Goal: Information Seeking & Learning: Learn about a topic

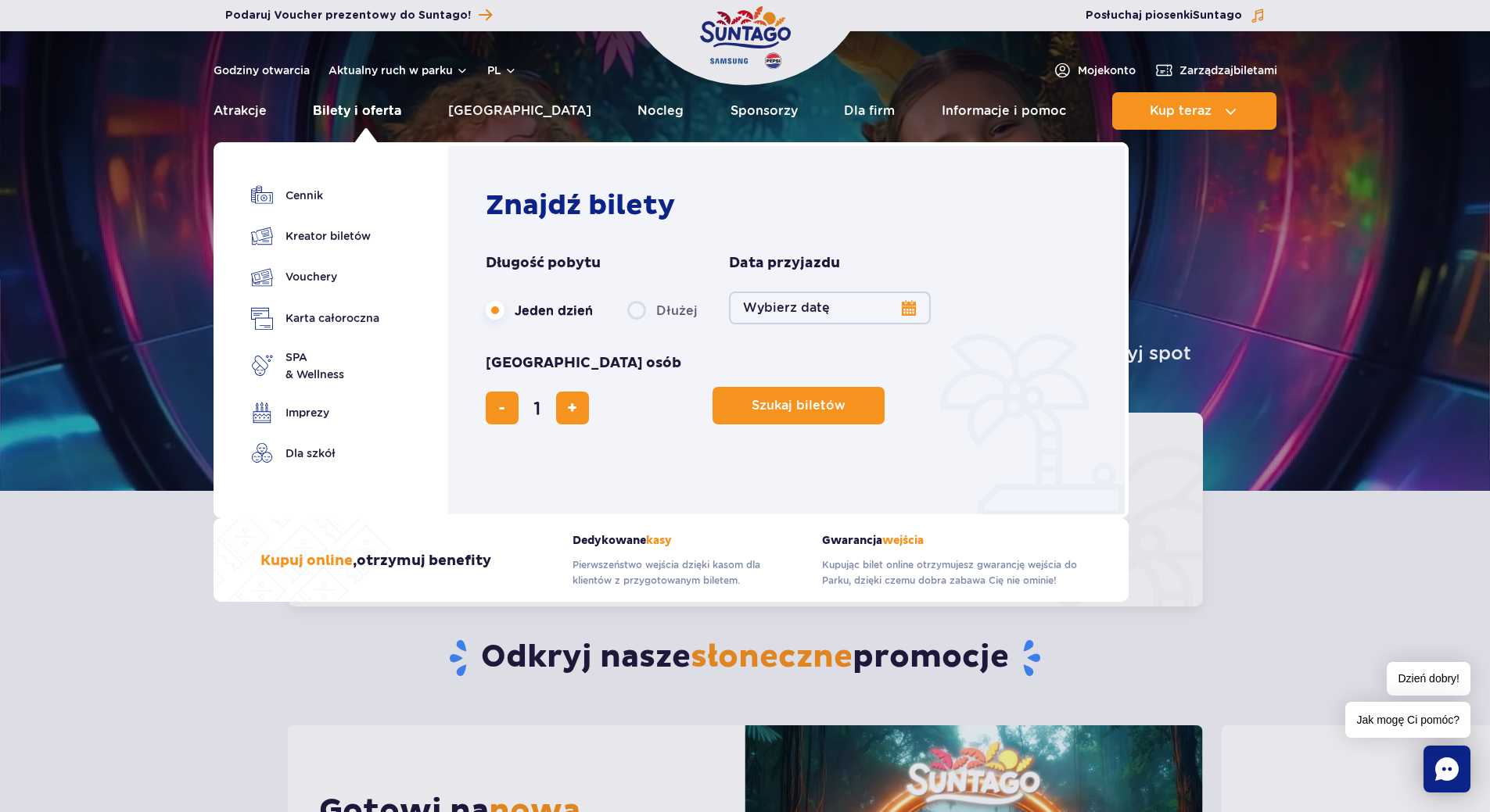
click at [380, 113] on link "Bilety i oferta" at bounding box center [357, 111] width 88 height 38
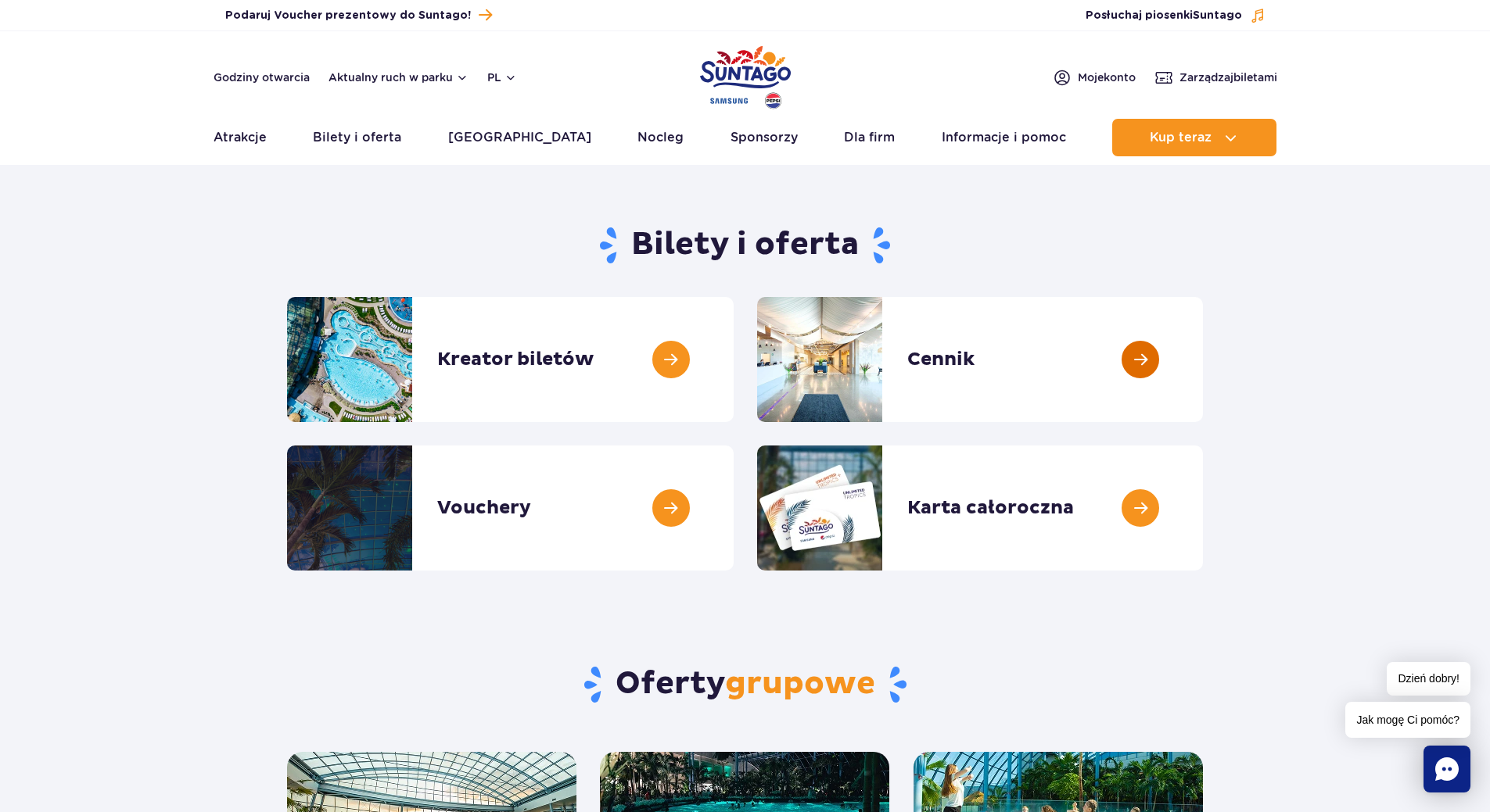
click at [1202, 351] on link at bounding box center [1202, 360] width 0 height 125
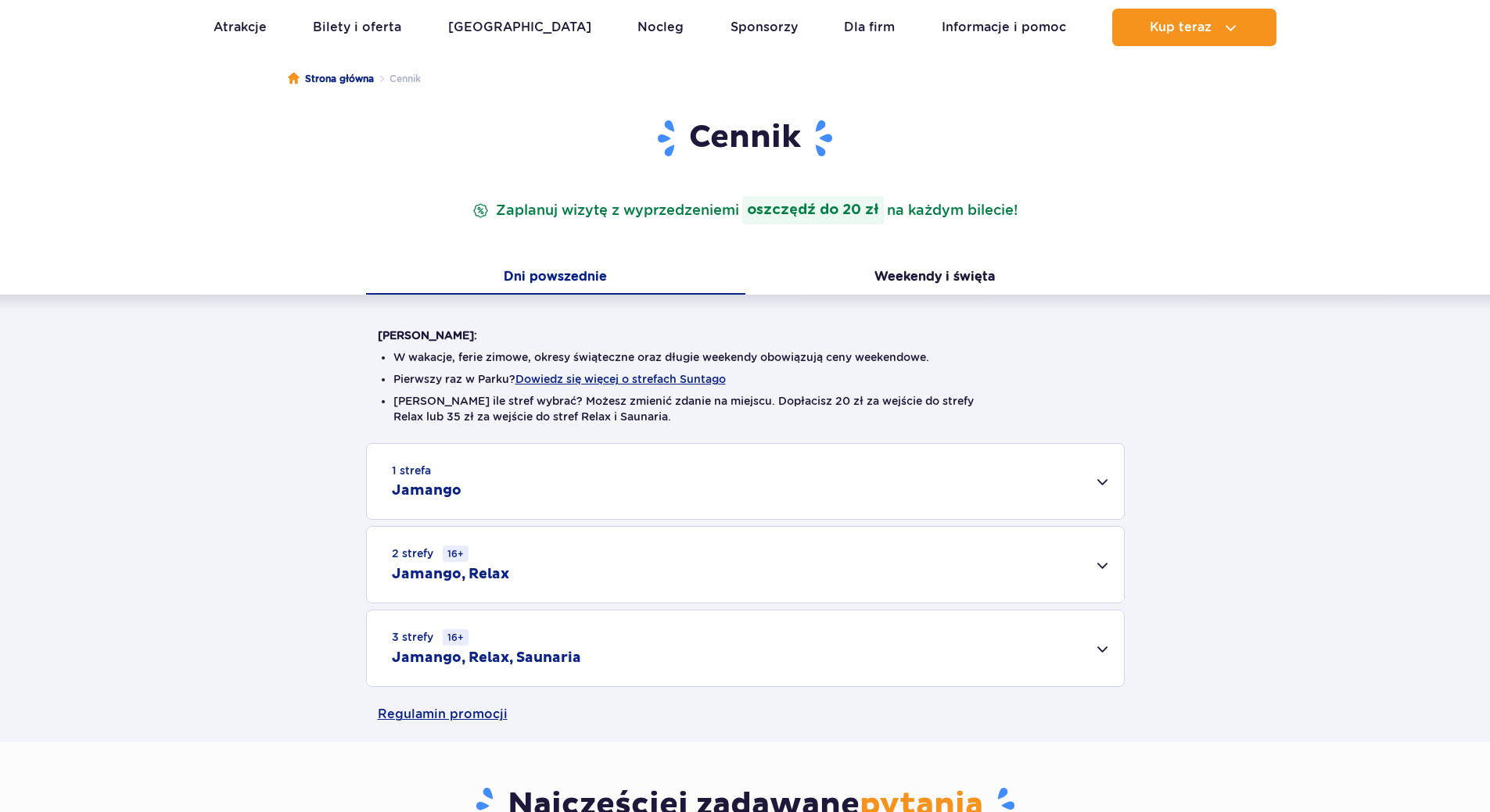
scroll to position [156, 0]
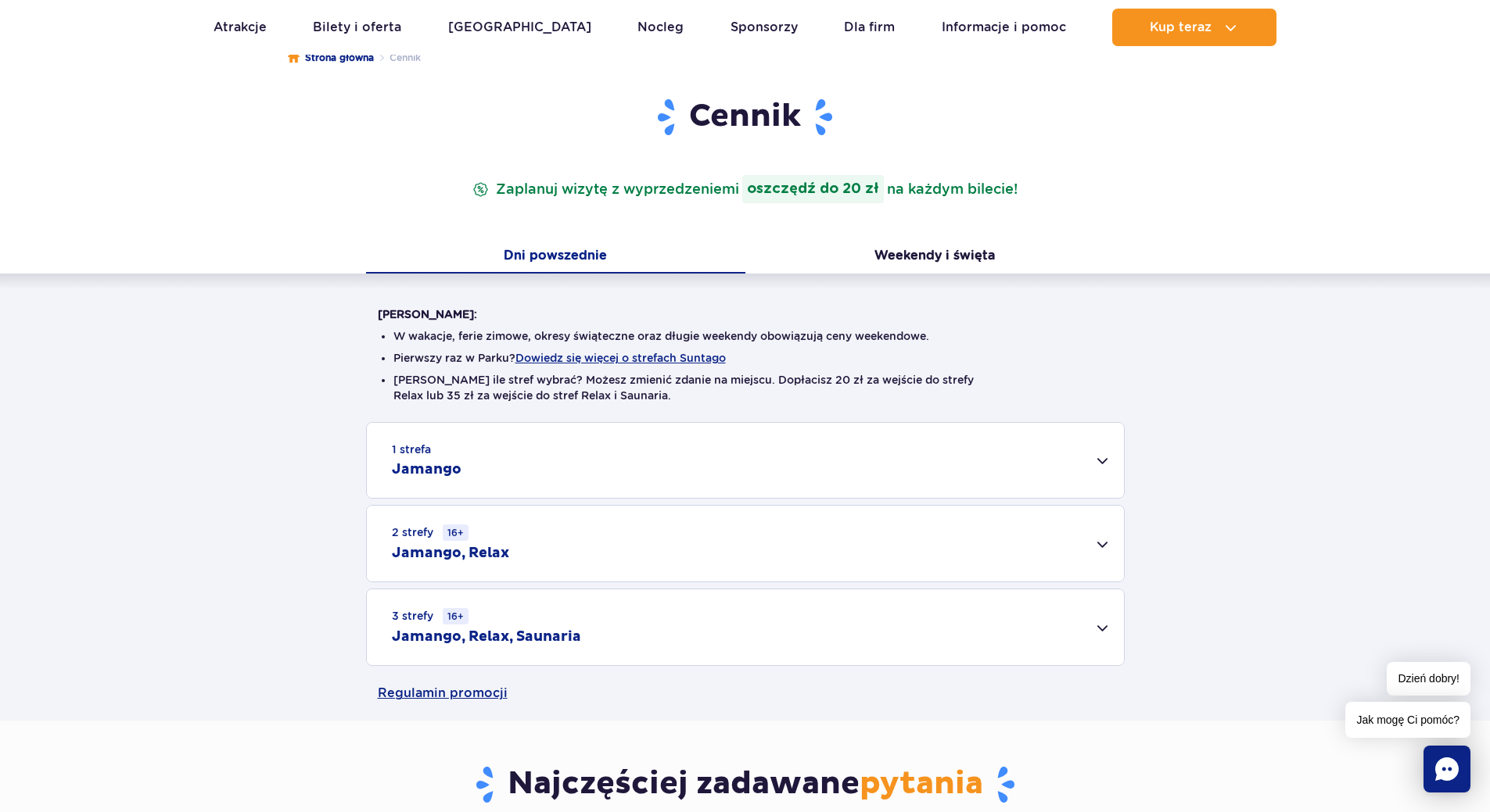
click at [1097, 628] on div "3 strefy 16+ Jamango, Relax, Saunaria" at bounding box center [745, 627] width 757 height 76
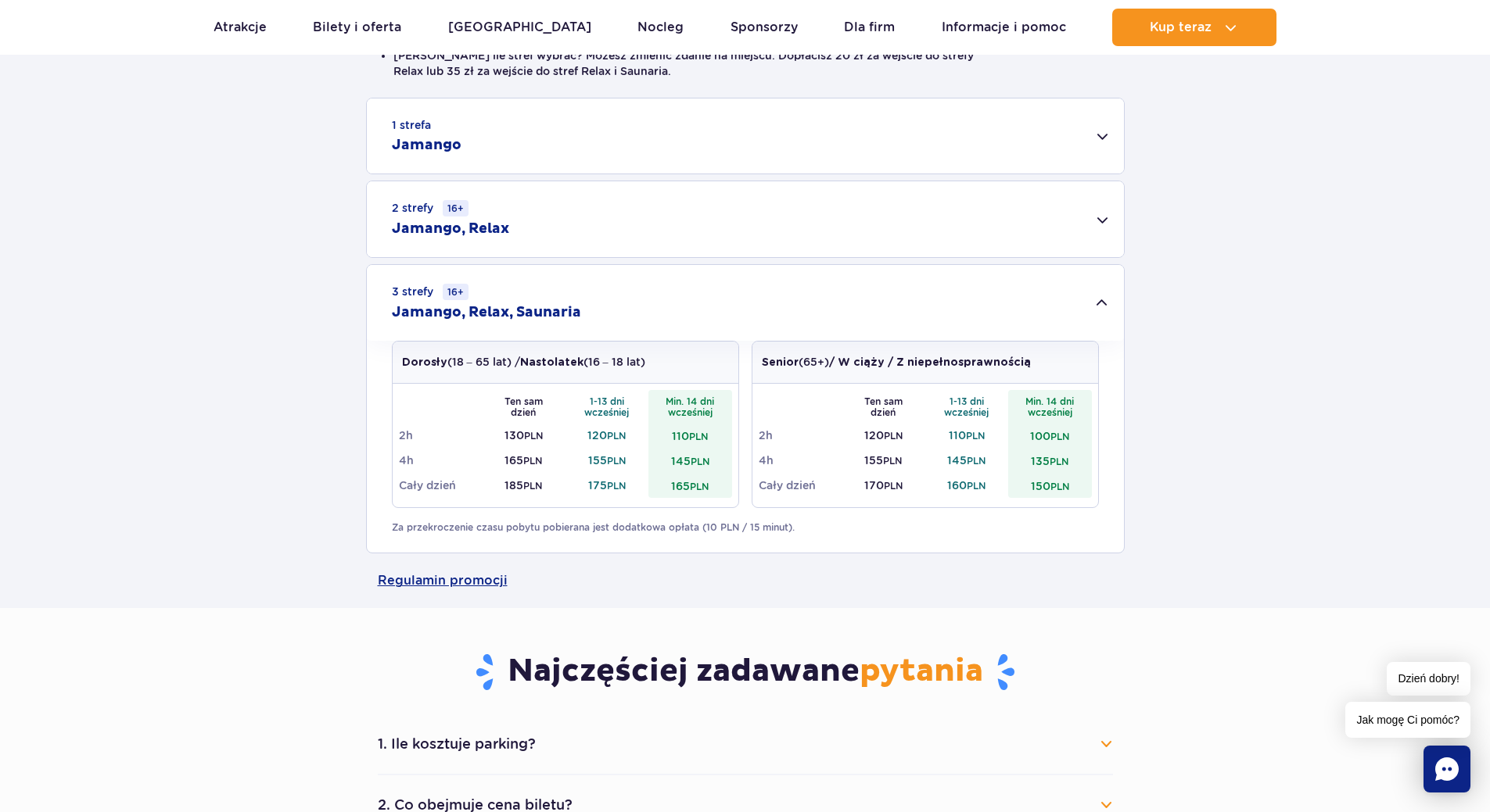
scroll to position [469, 0]
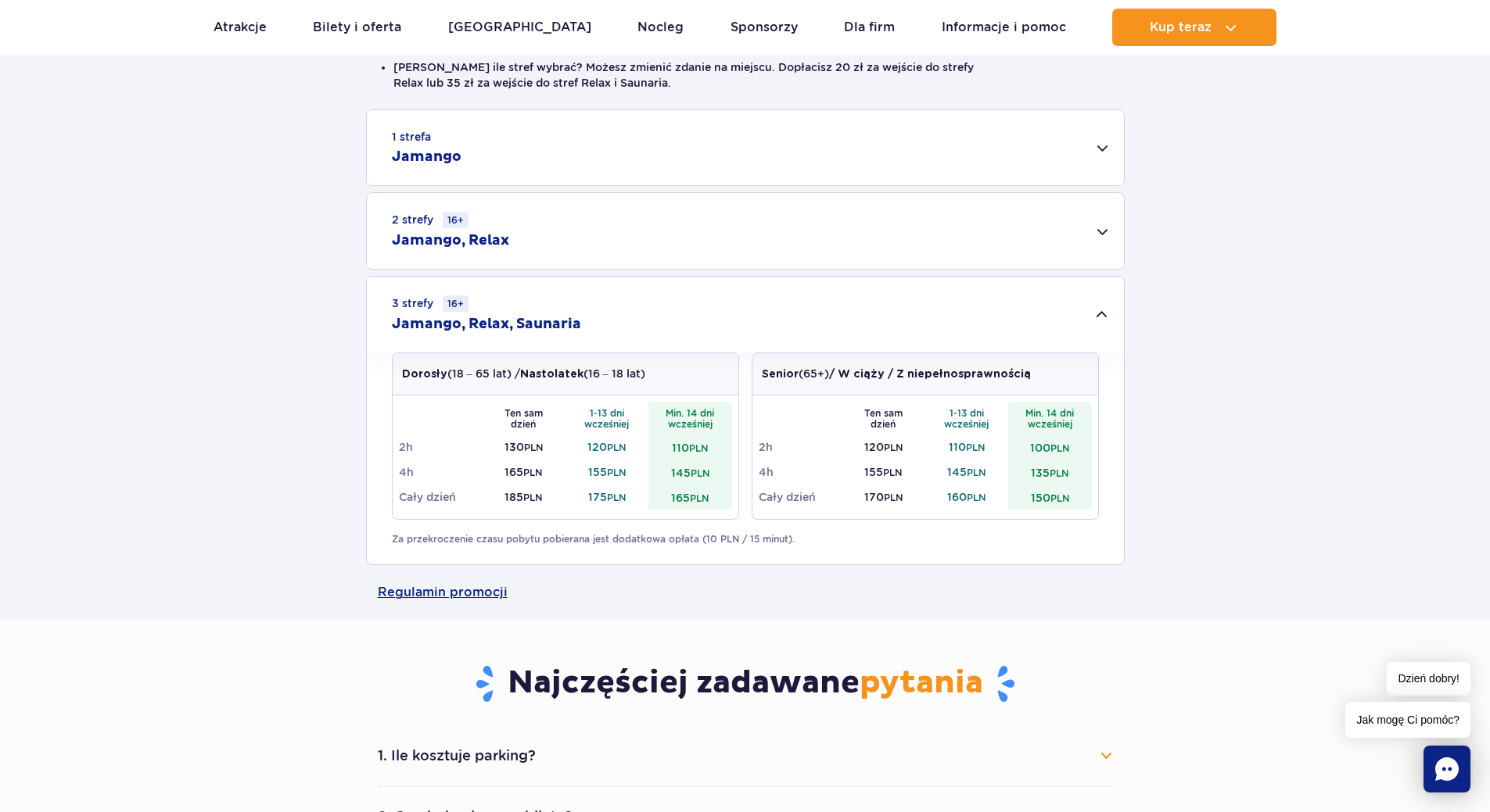
click at [1098, 230] on div "2 strefy 16+ Jamango, Relax" at bounding box center [745, 231] width 757 height 76
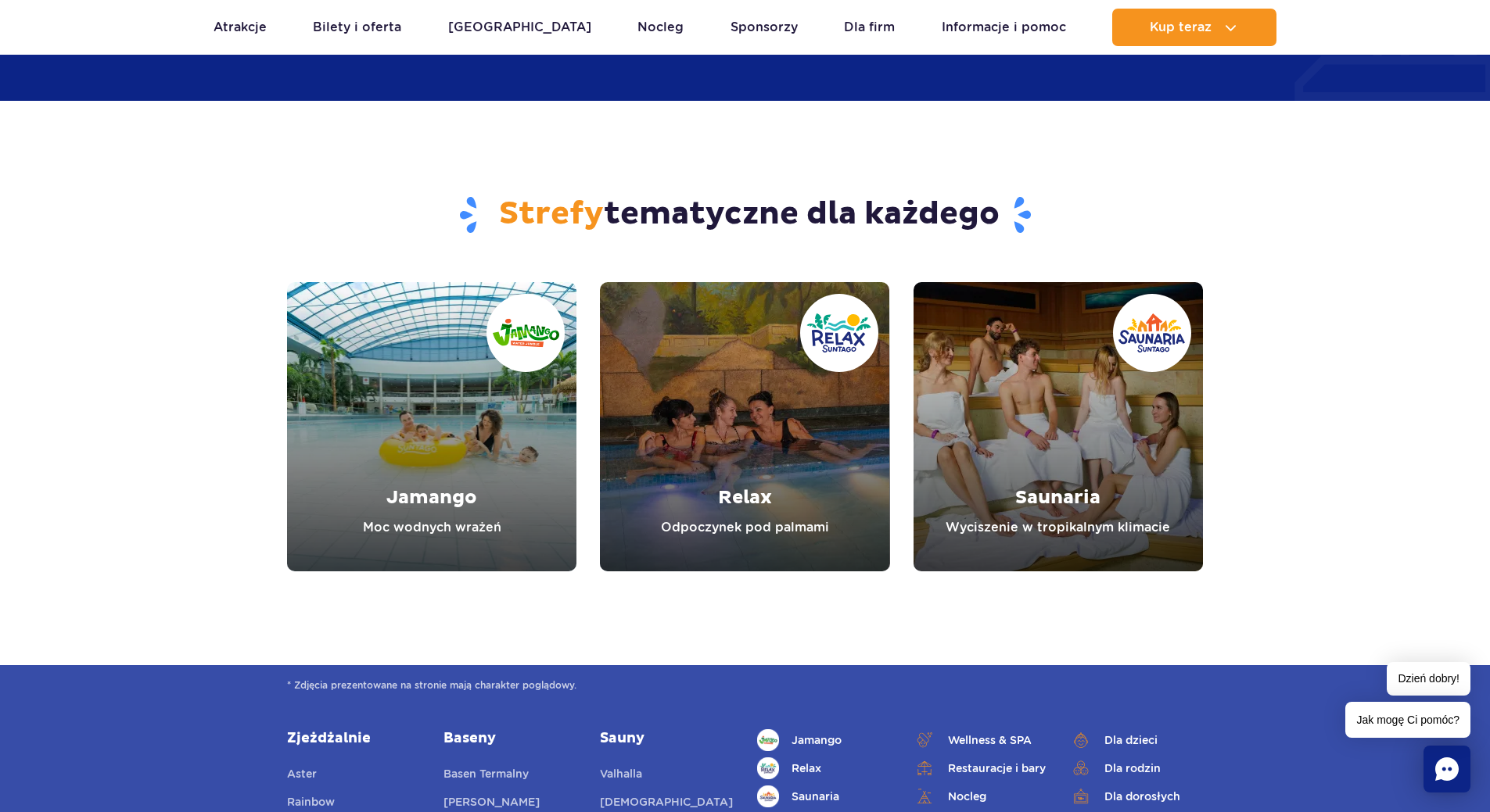
scroll to position [2032, 0]
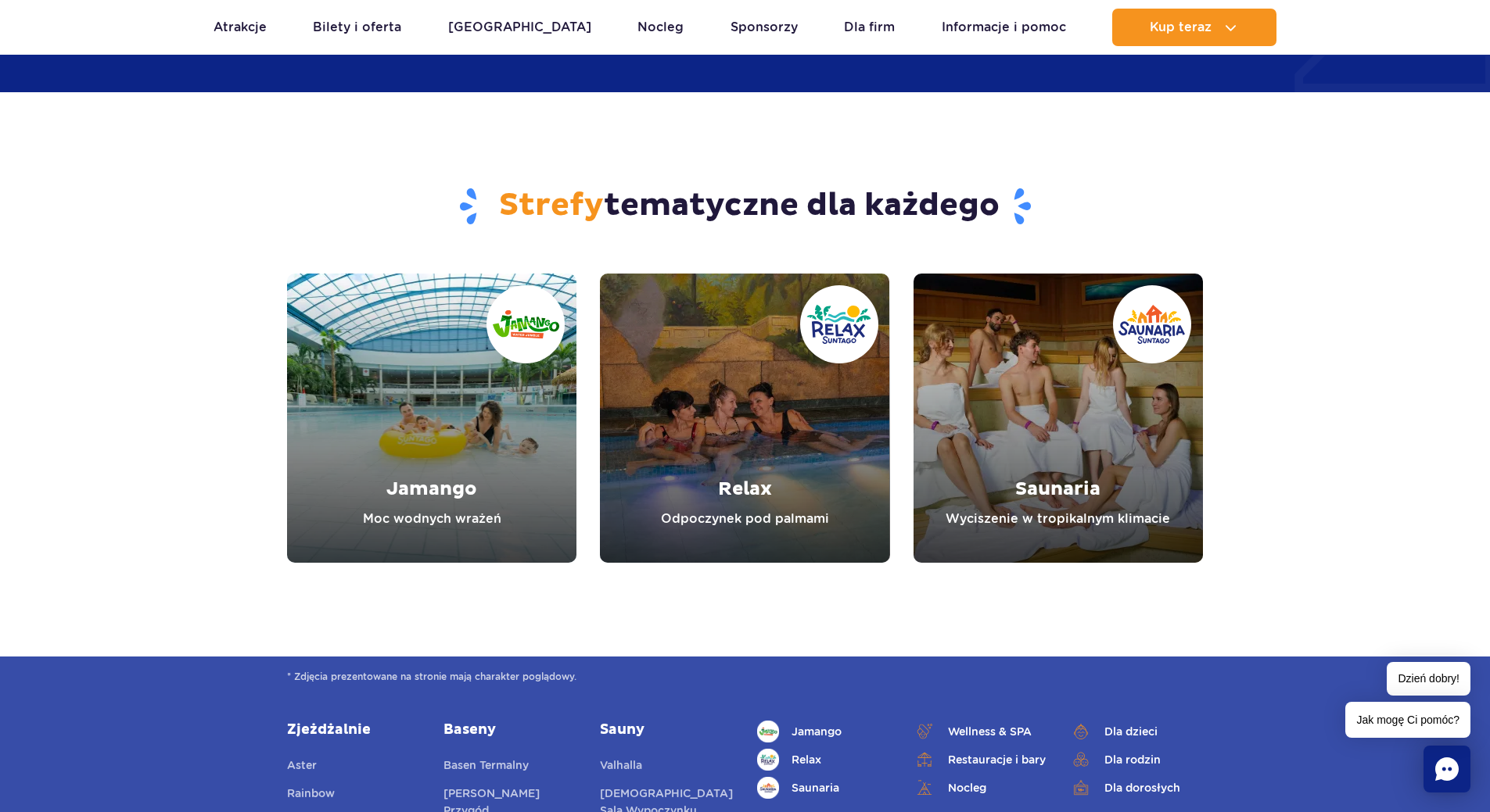
click at [829, 423] on link "Relax" at bounding box center [745, 418] width 289 height 289
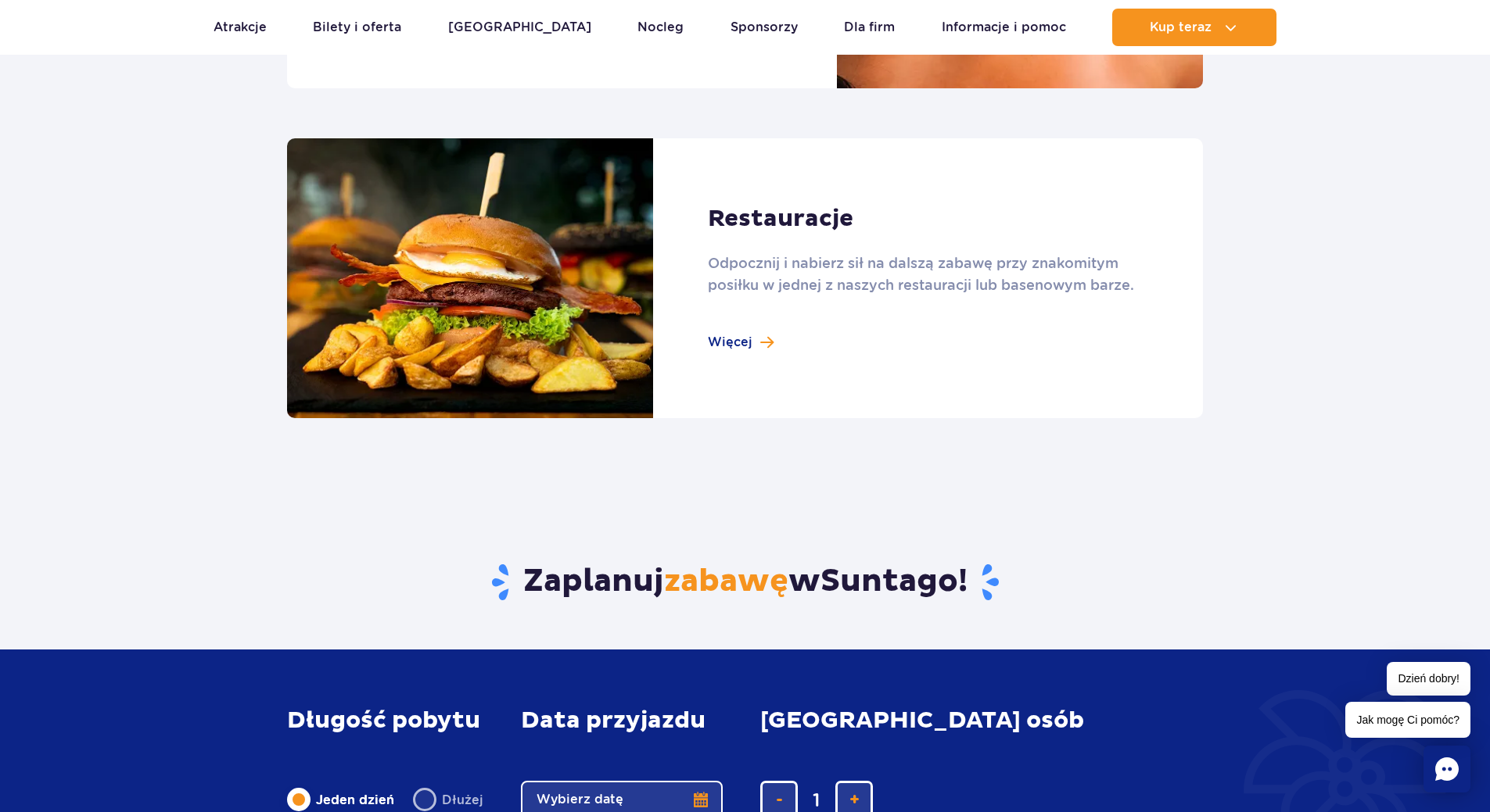
scroll to position [1407, 0]
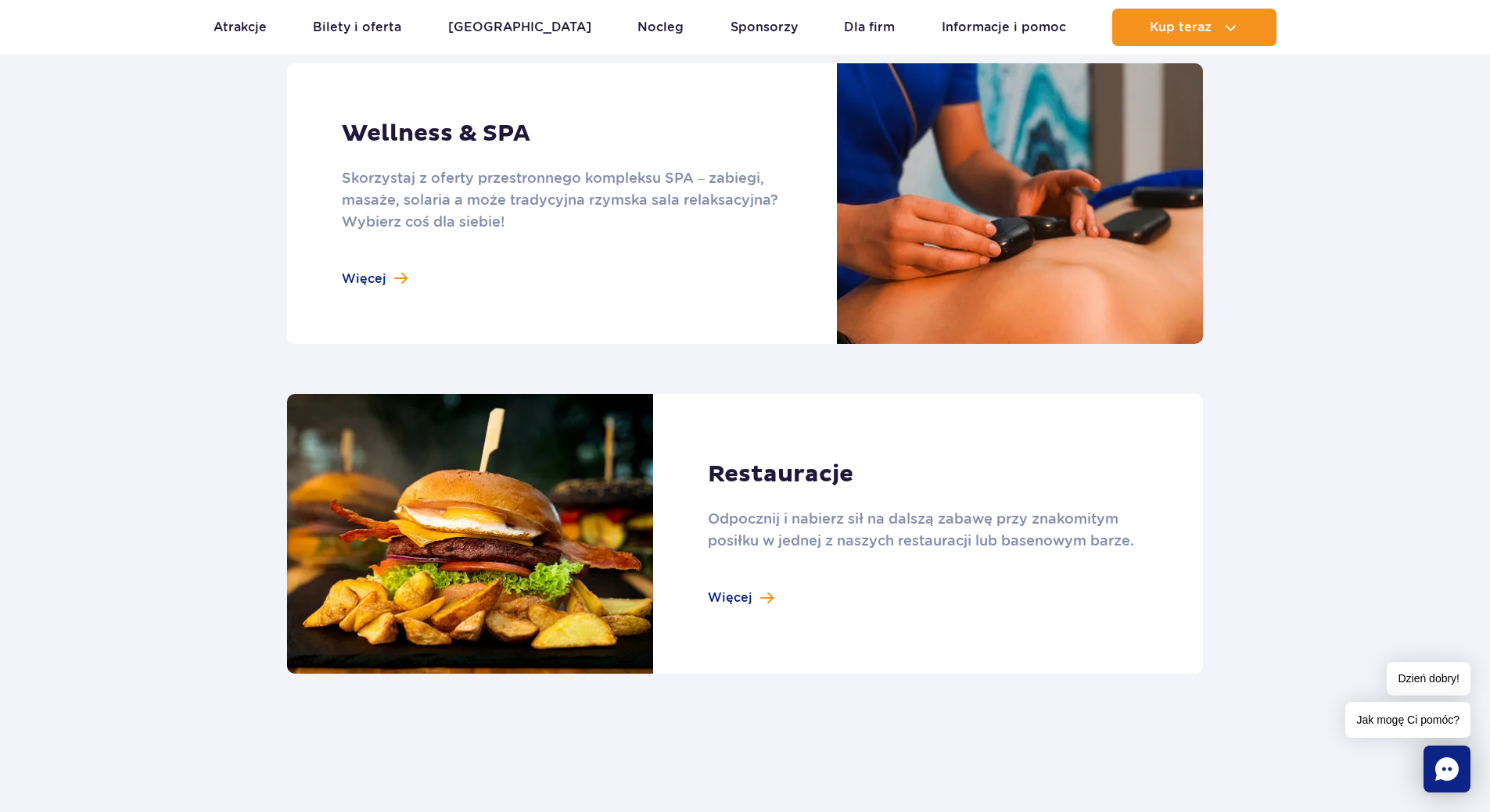
click at [392, 272] on link at bounding box center [745, 204] width 916 height 280
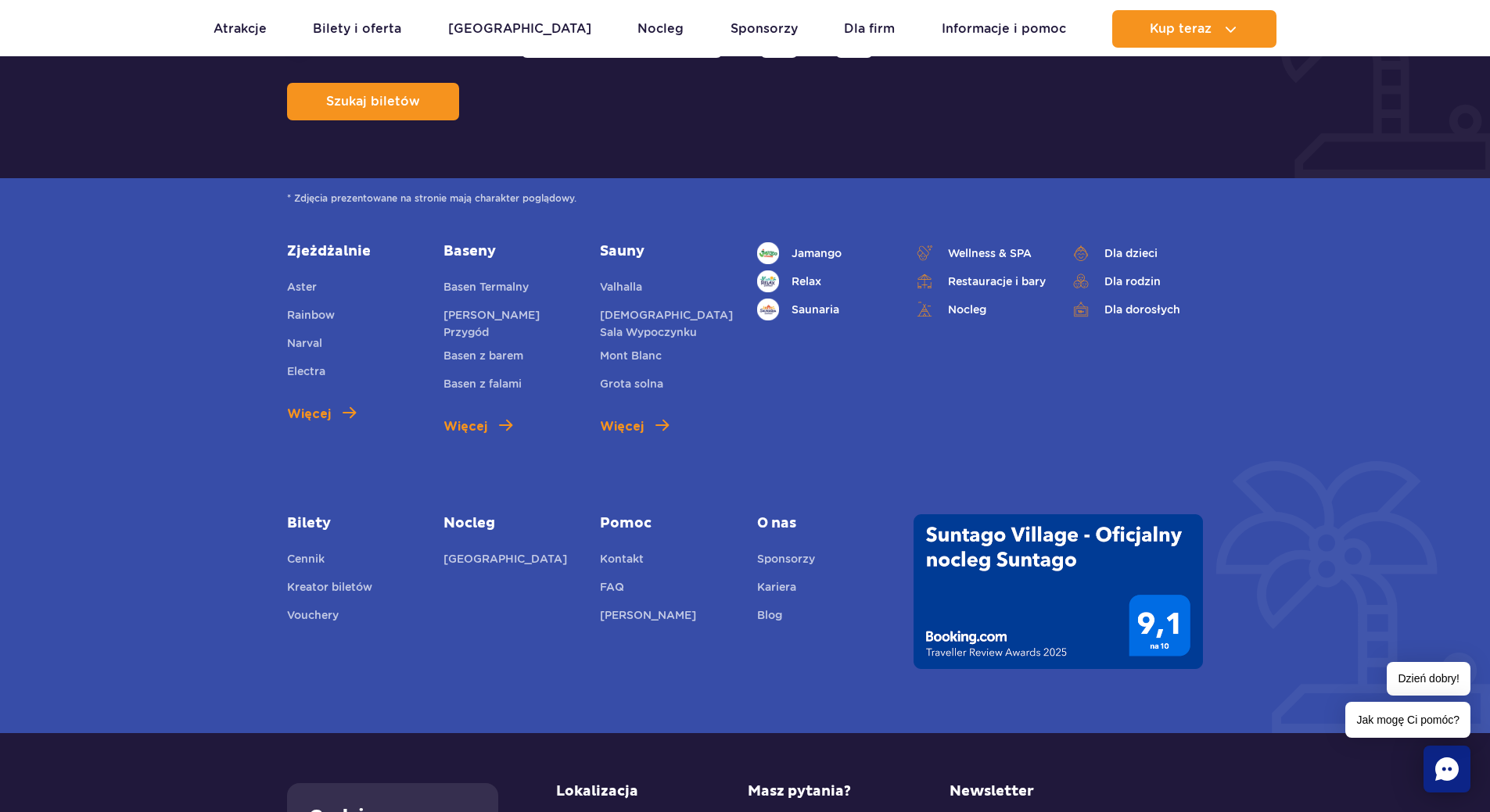
scroll to position [5002, 0]
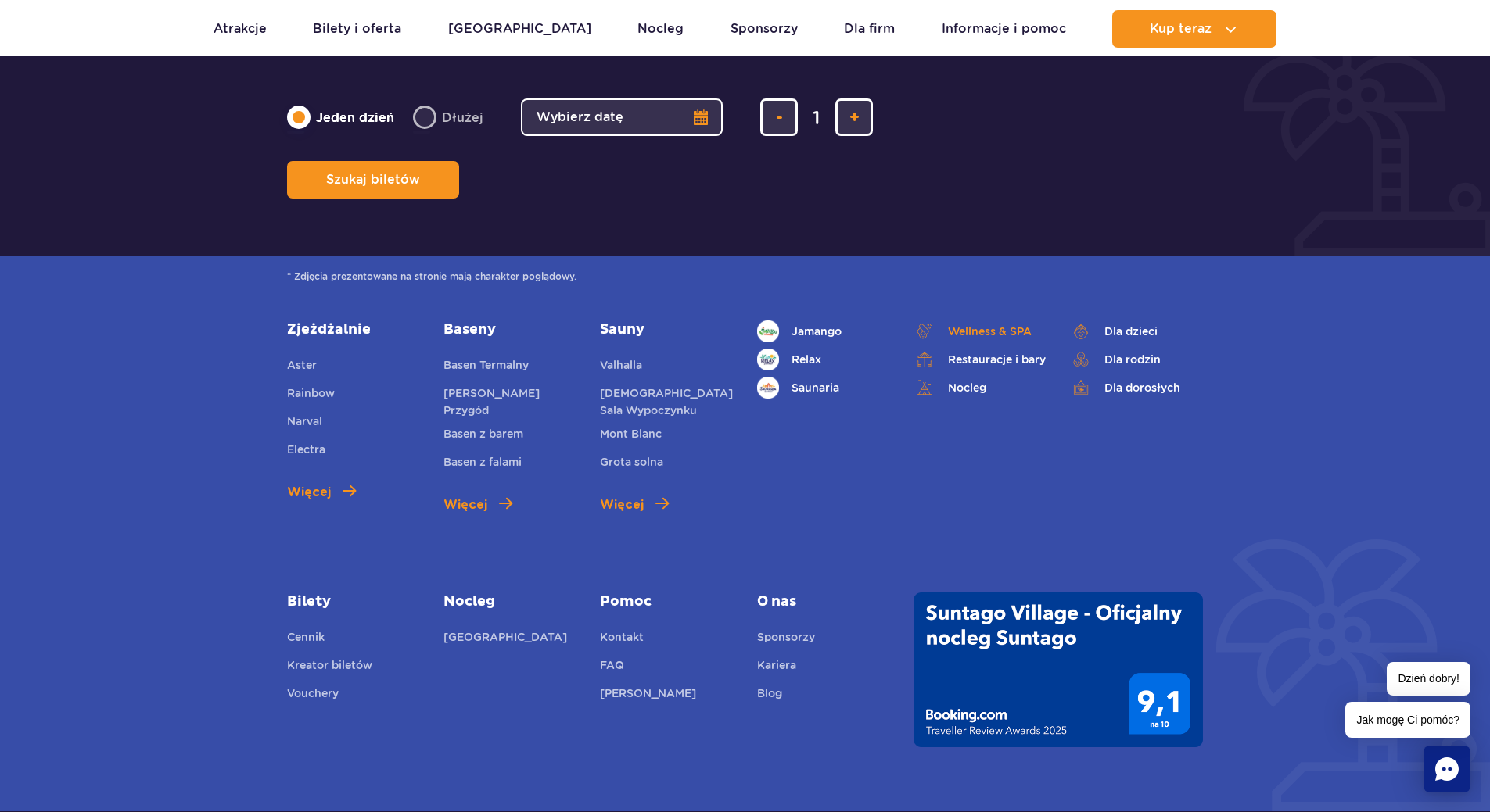
click at [976, 323] on span "Wellness & SPA" at bounding box center [989, 332] width 84 height 18
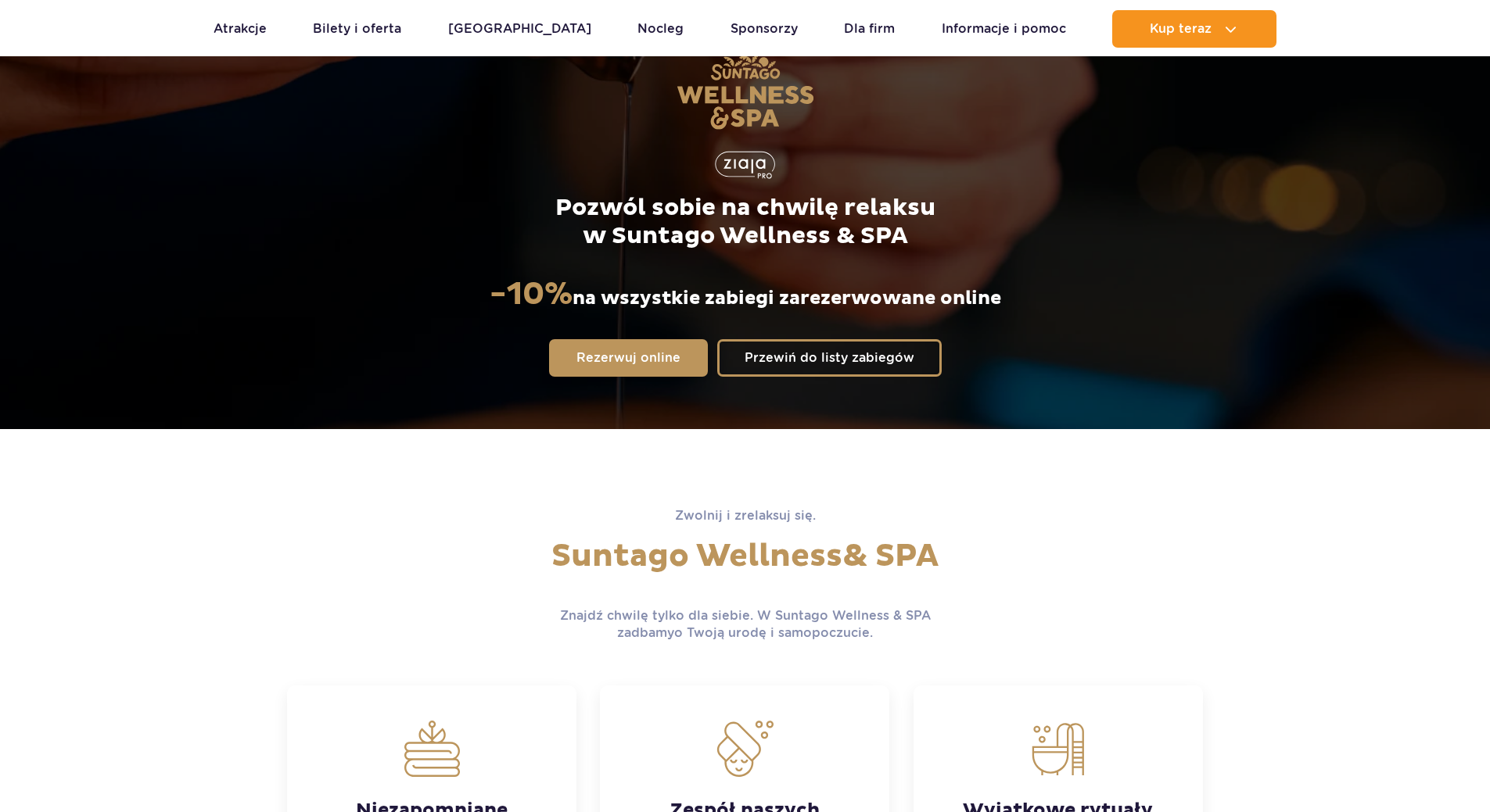
scroll to position [313, 0]
